Goal: Task Accomplishment & Management: Use online tool/utility

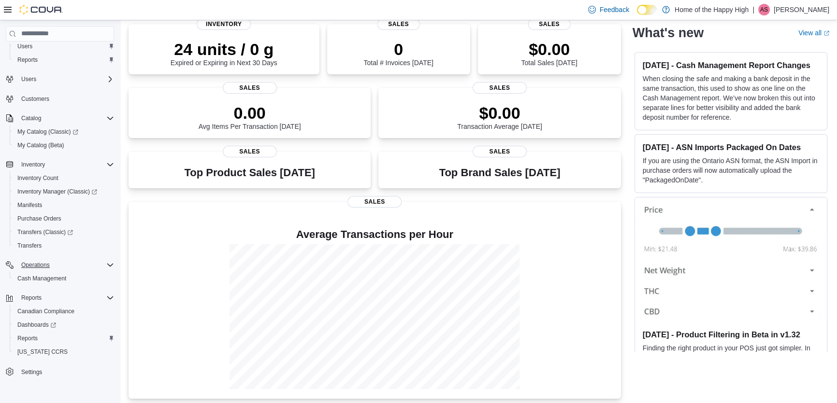
scroll to position [77, 0]
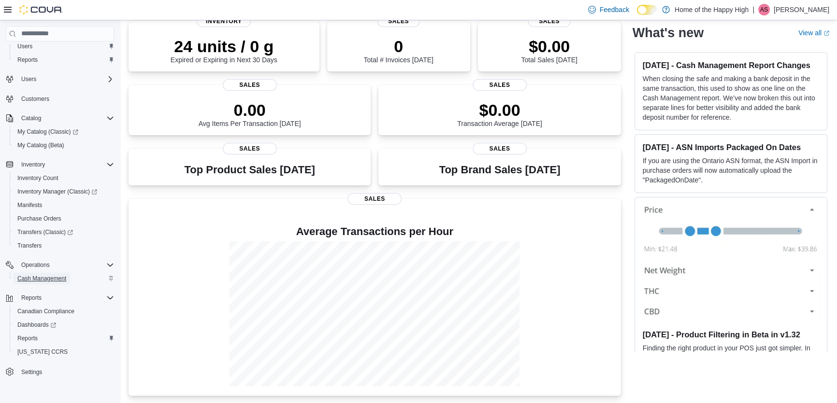
click at [43, 278] on span "Cash Management" at bounding box center [41, 279] width 49 height 8
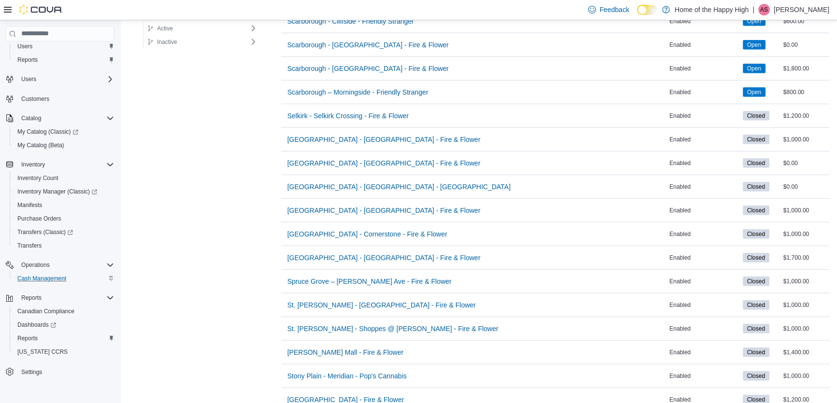
scroll to position [3118, 0]
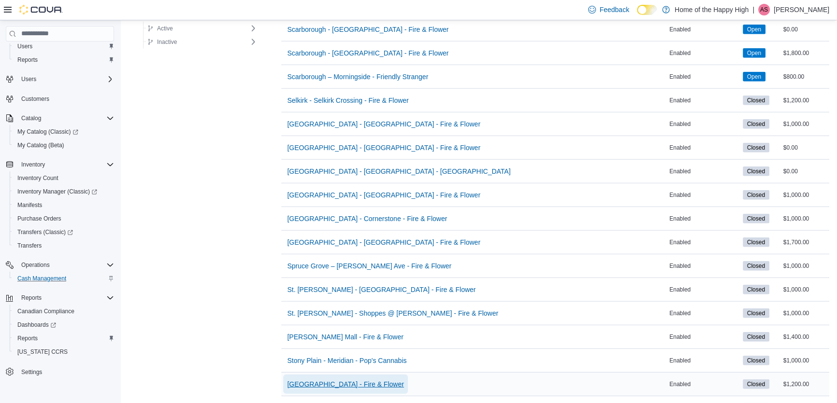
click at [306, 380] on span "[GEOGRAPHIC_DATA] - Fire & Flower" at bounding box center [345, 385] width 116 height 10
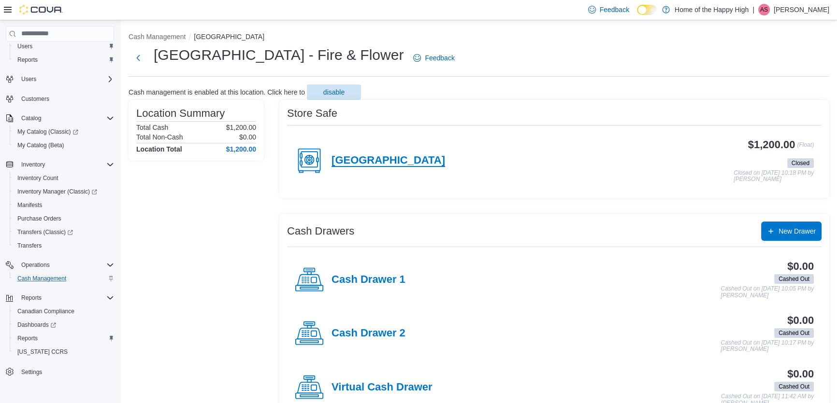
click at [429, 164] on h4 "[GEOGRAPHIC_DATA]" at bounding box center [388, 161] width 114 height 13
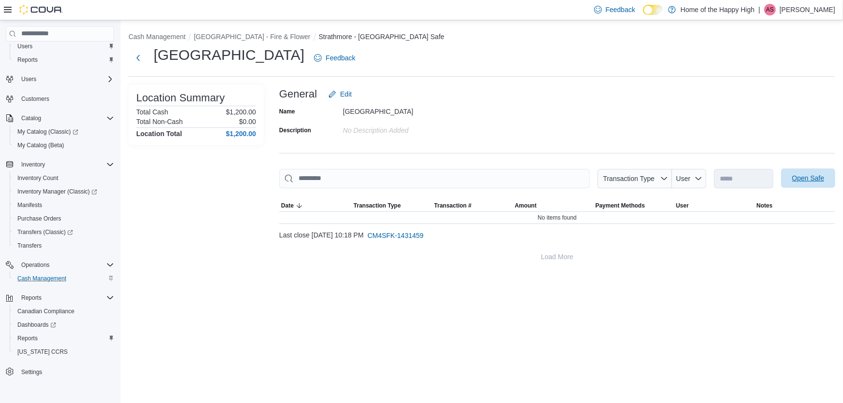
click at [818, 179] on span "Open Safe" at bounding box center [808, 178] width 32 height 10
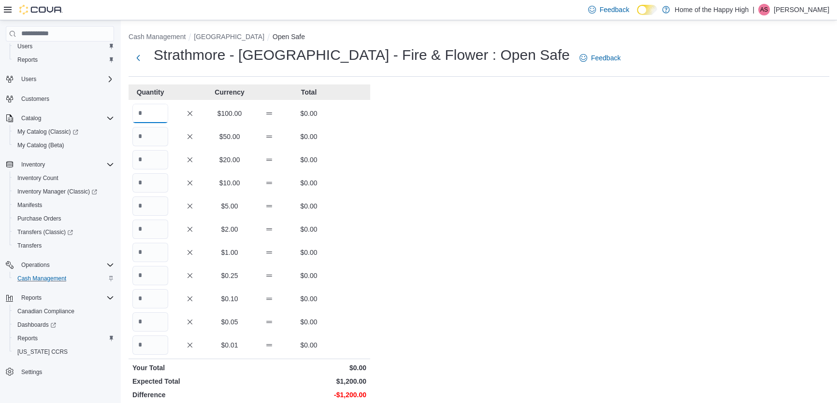
click at [167, 113] on input "Quantity" at bounding box center [150, 113] width 36 height 19
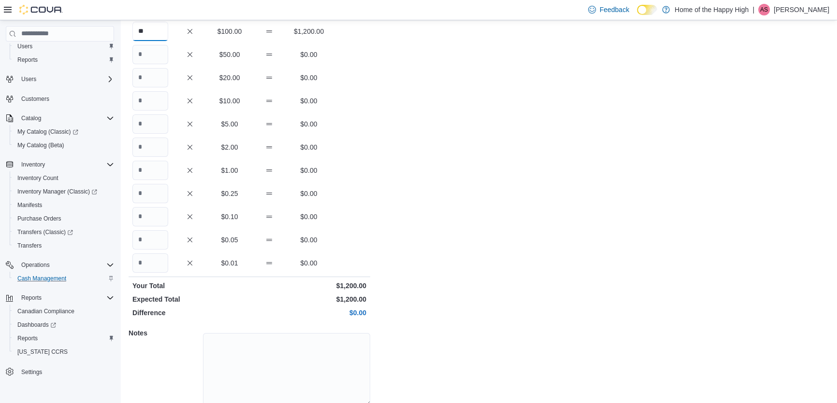
scroll to position [120, 0]
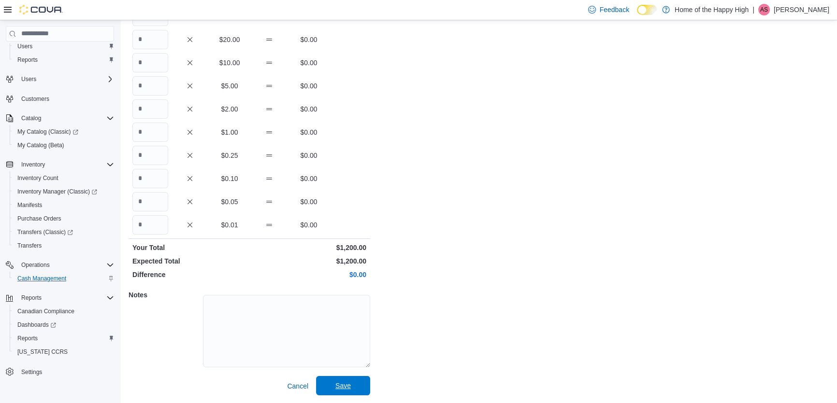
type input "**"
click at [356, 388] on span "Save" at bounding box center [343, 385] width 43 height 19
